Goal: Check status: Check status

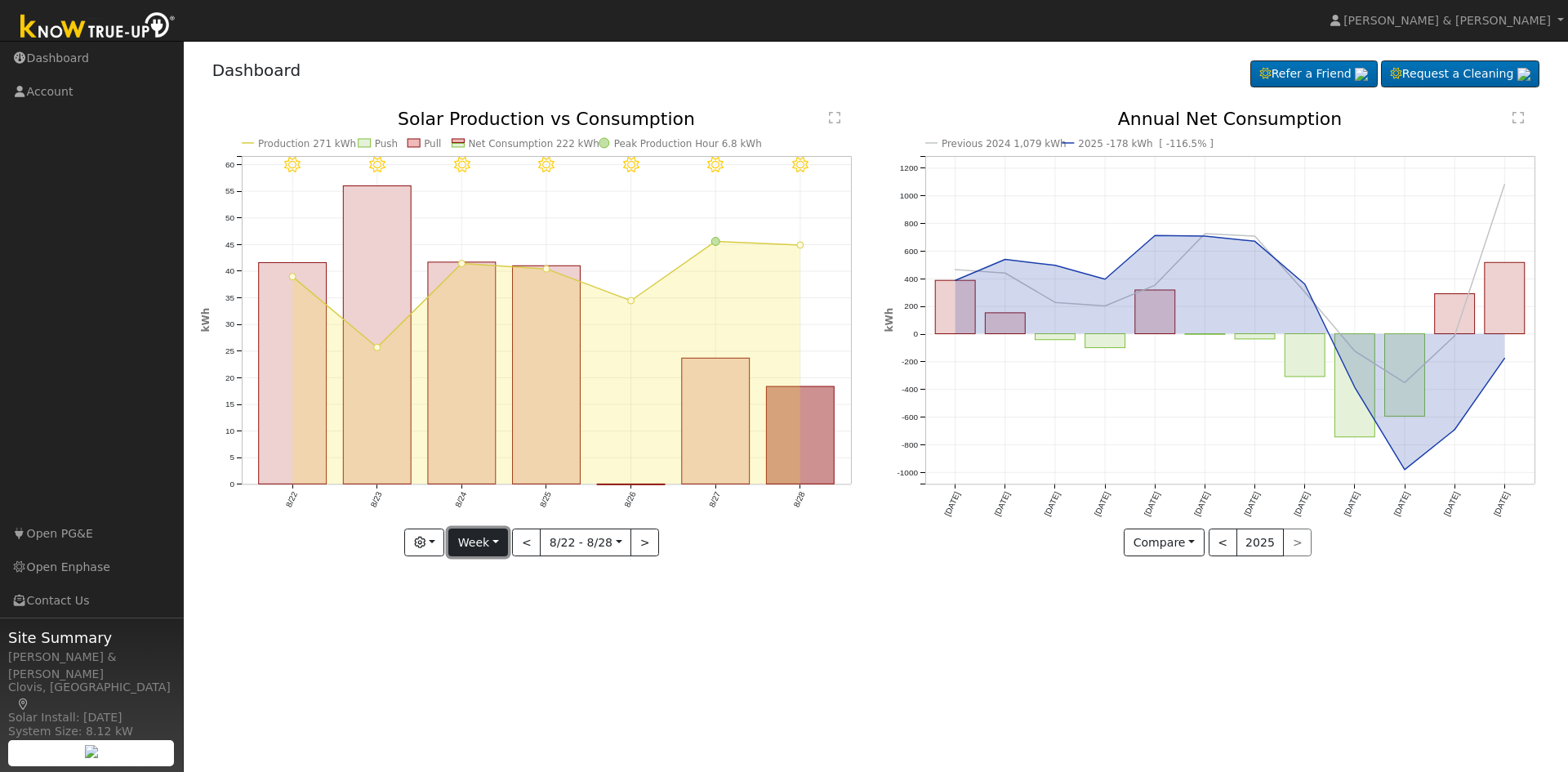
click at [492, 544] on button "Week" at bounding box center [478, 542] width 59 height 28
click at [507, 617] on link "Month" at bounding box center [506, 623] width 114 height 23
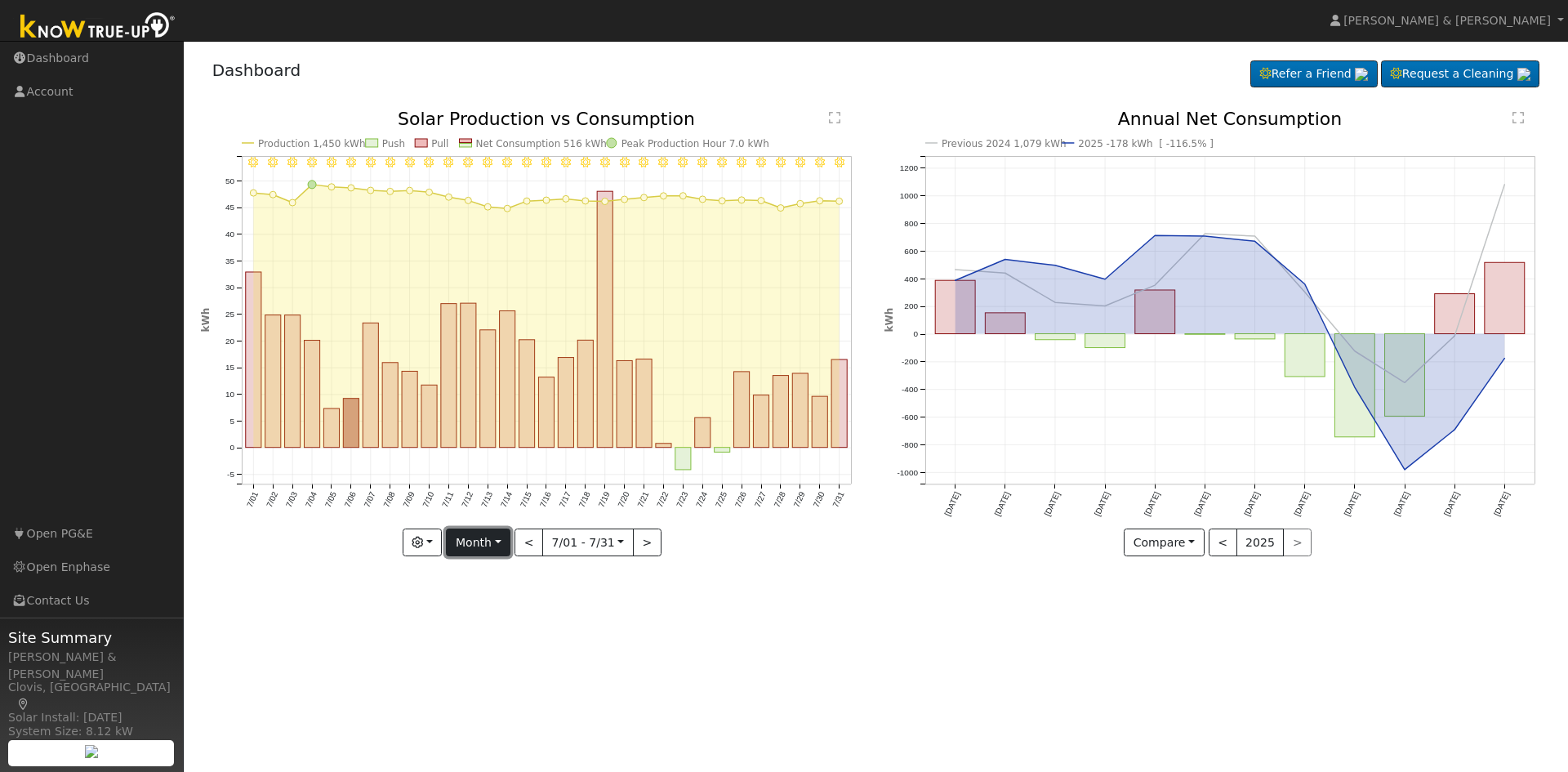
click at [497, 545] on button "Month" at bounding box center [478, 542] width 65 height 28
click at [501, 641] on link "Year" at bounding box center [503, 646] width 114 height 23
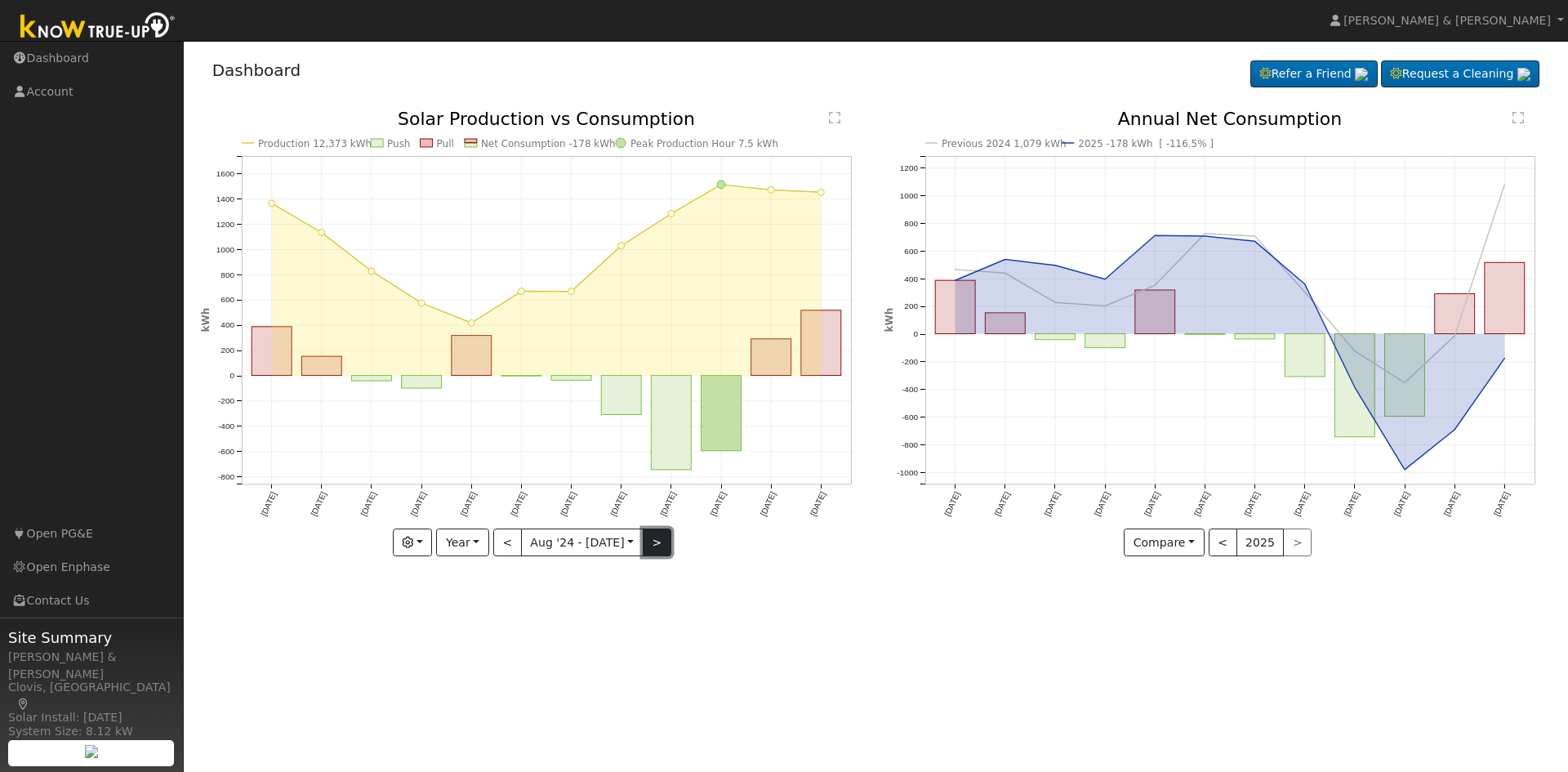
click at [651, 544] on button ">" at bounding box center [657, 542] width 28 height 28
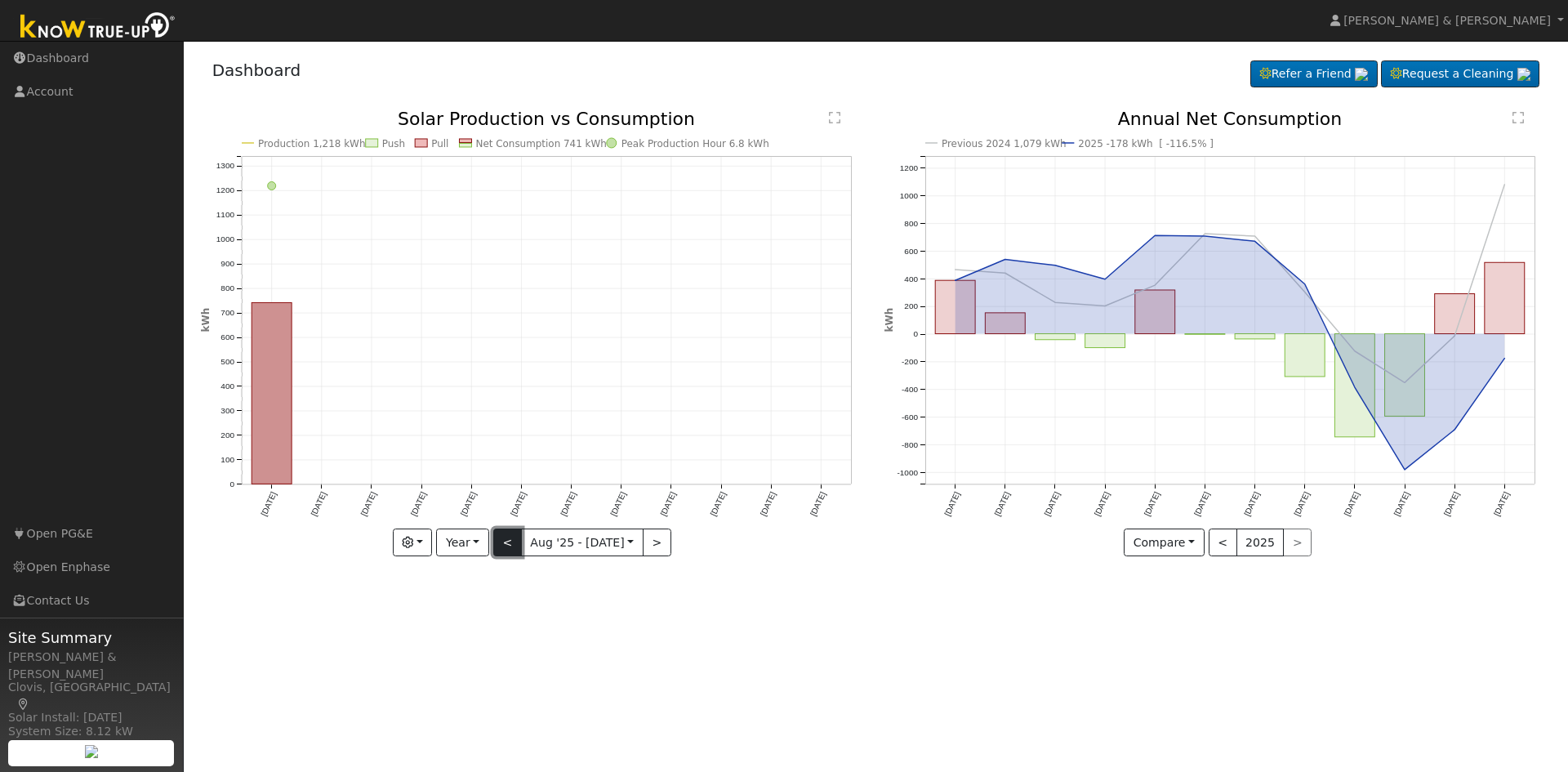
click at [519, 544] on button "<" at bounding box center [507, 542] width 28 height 28
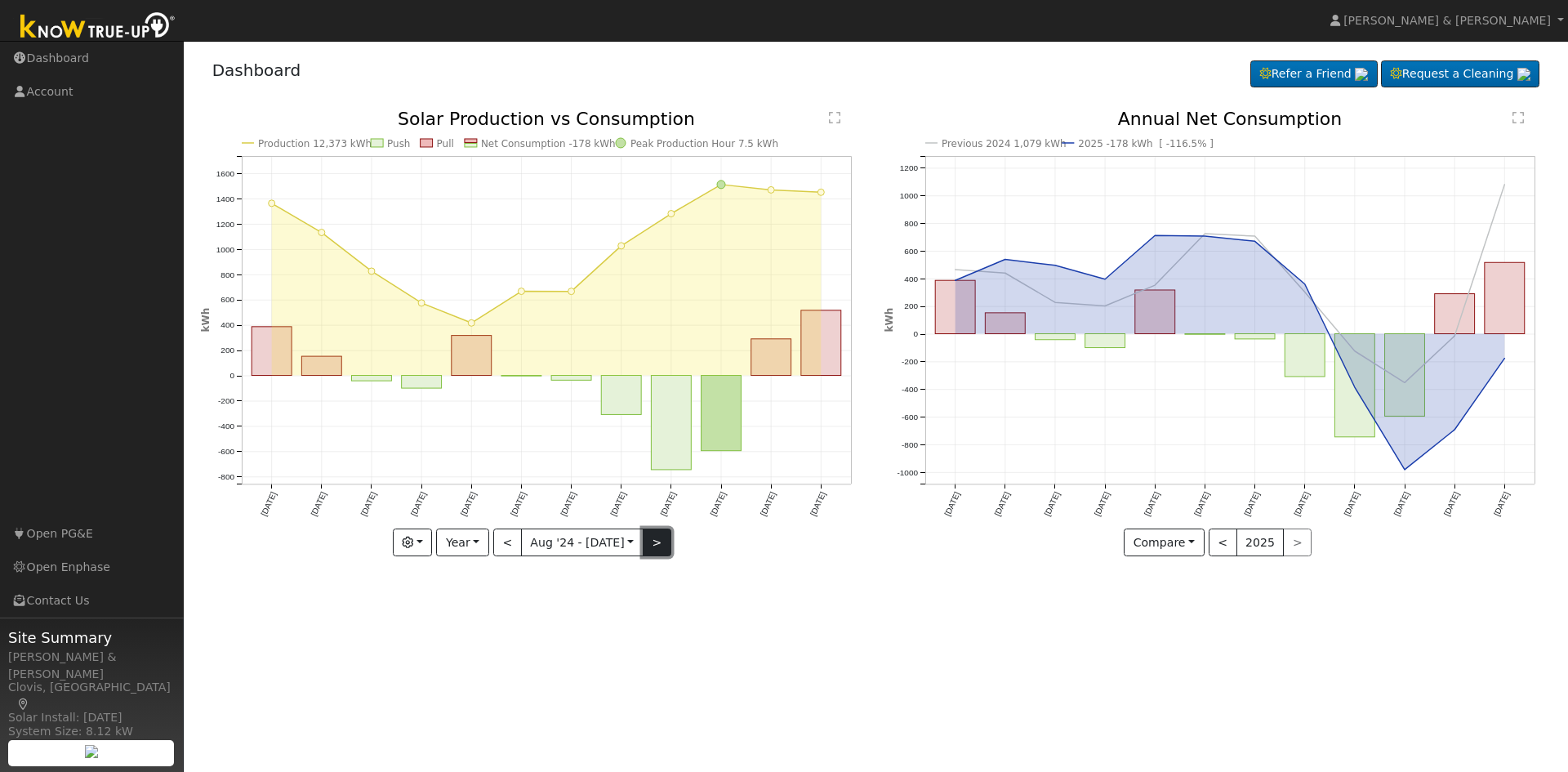
click at [660, 554] on button ">" at bounding box center [657, 542] width 28 height 28
type input "[DATE]"
